Goal: Check status: Check status

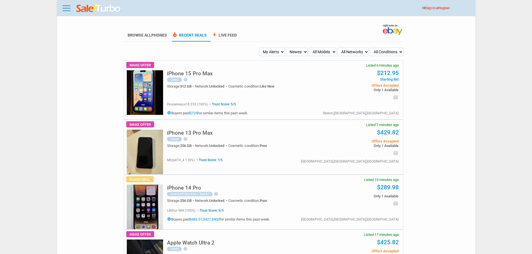
click at [196, 72] on h5 "iPhone 15 Pro Max" at bounding box center [190, 73] width 46 height 5
click at [285, 55] on select "My Alerts All Deals BIN Only w/ Offers Only" at bounding box center [272, 52] width 26 height 8
select select "flash_bin"
click at [260, 48] on select "My Alerts All Deals BIN Only w/ Offers Only" at bounding box center [272, 52] width 26 height 8
